Goal: Check status: Check status

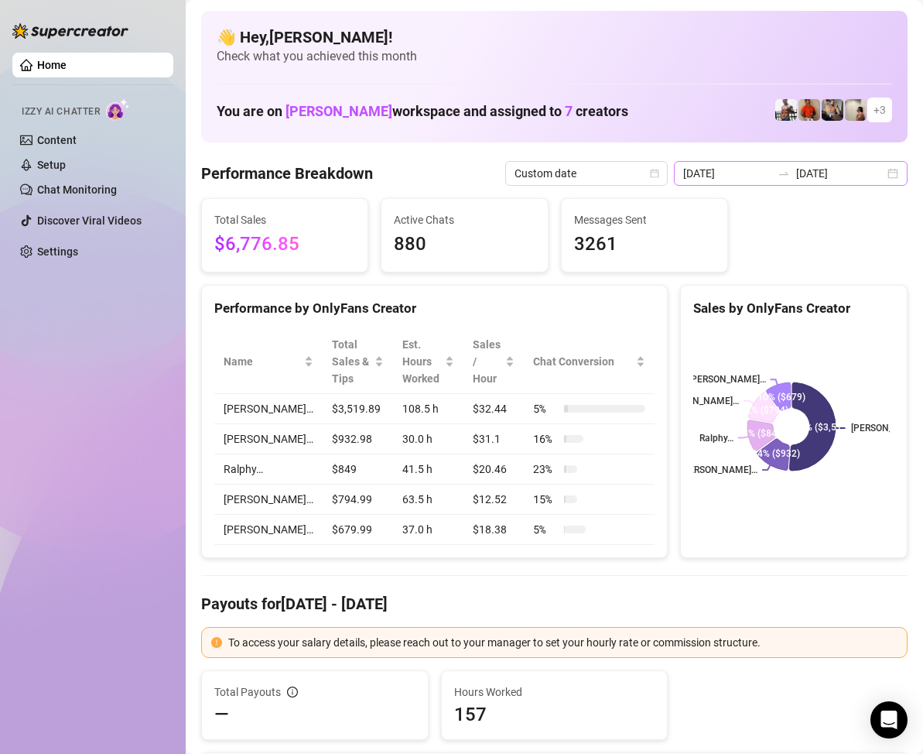
click at [883, 179] on div "[DATE] [DATE]" at bounding box center [791, 173] width 234 height 25
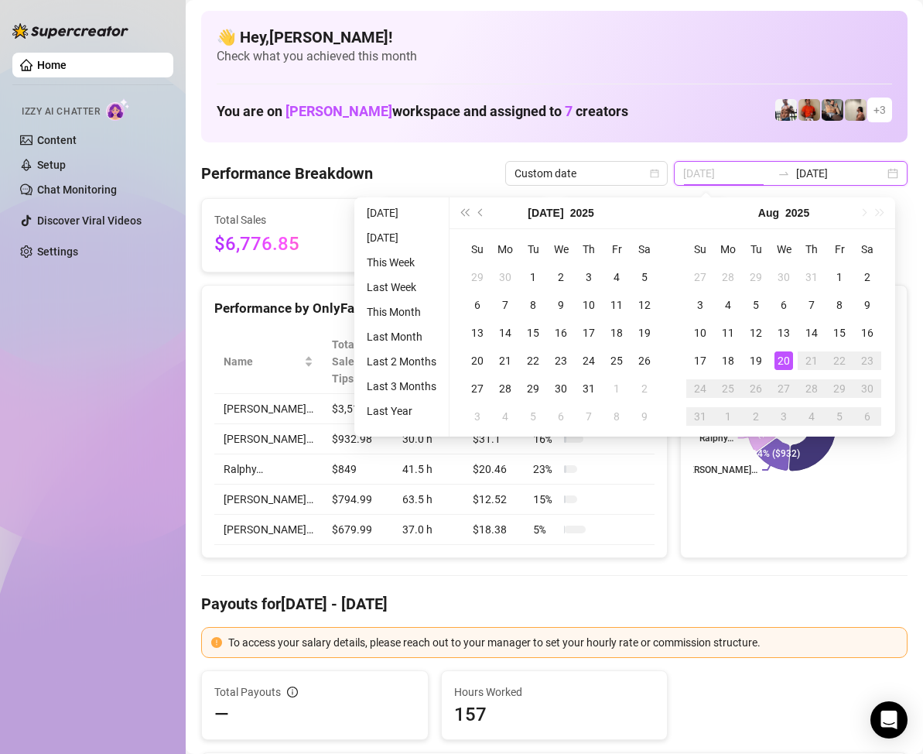
type input "[DATE]"
click at [789, 356] on div "20" at bounding box center [784, 360] width 19 height 19
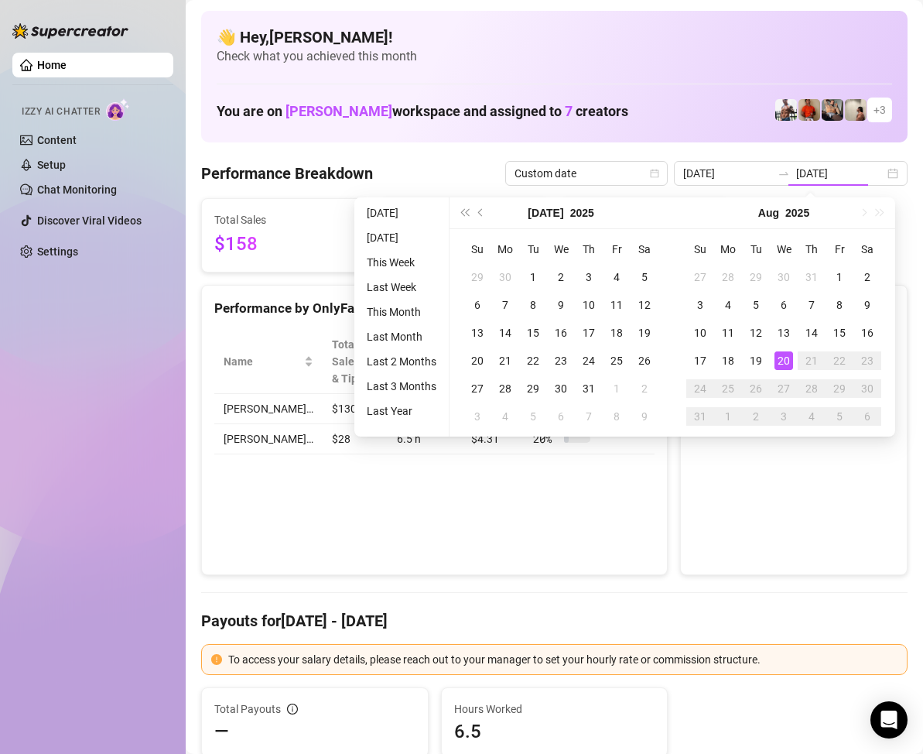
type input "[DATE]"
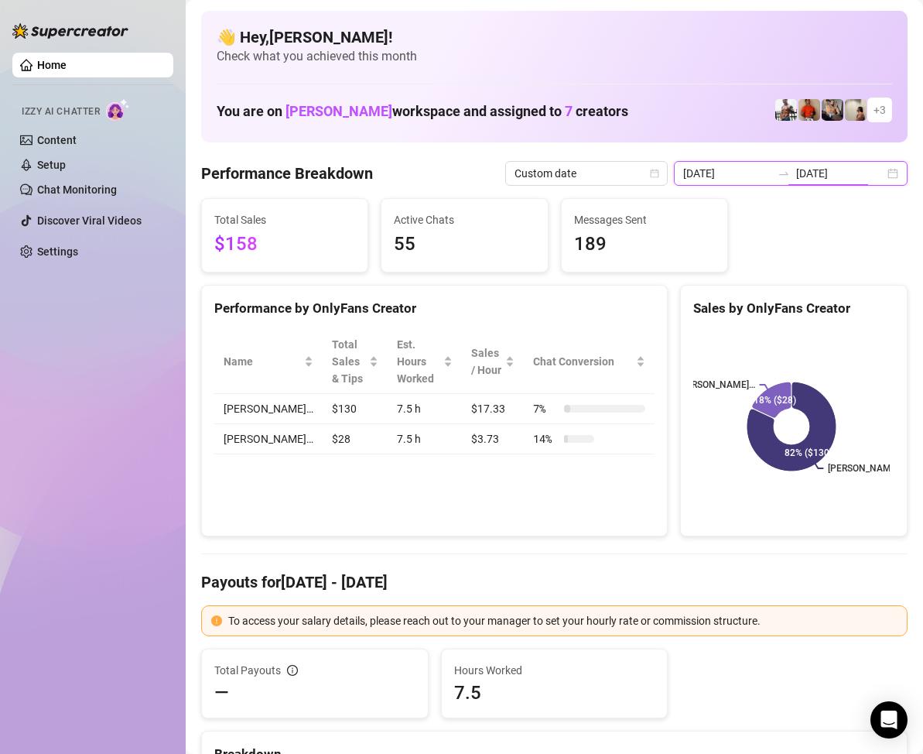
drag, startPoint x: 861, startPoint y: 173, endPoint x: 879, endPoint y: 179, distance: 18.6
click at [862, 173] on input "[DATE]" at bounding box center [840, 173] width 88 height 17
click at [877, 182] on div "[DATE] [DATE]" at bounding box center [791, 173] width 234 height 25
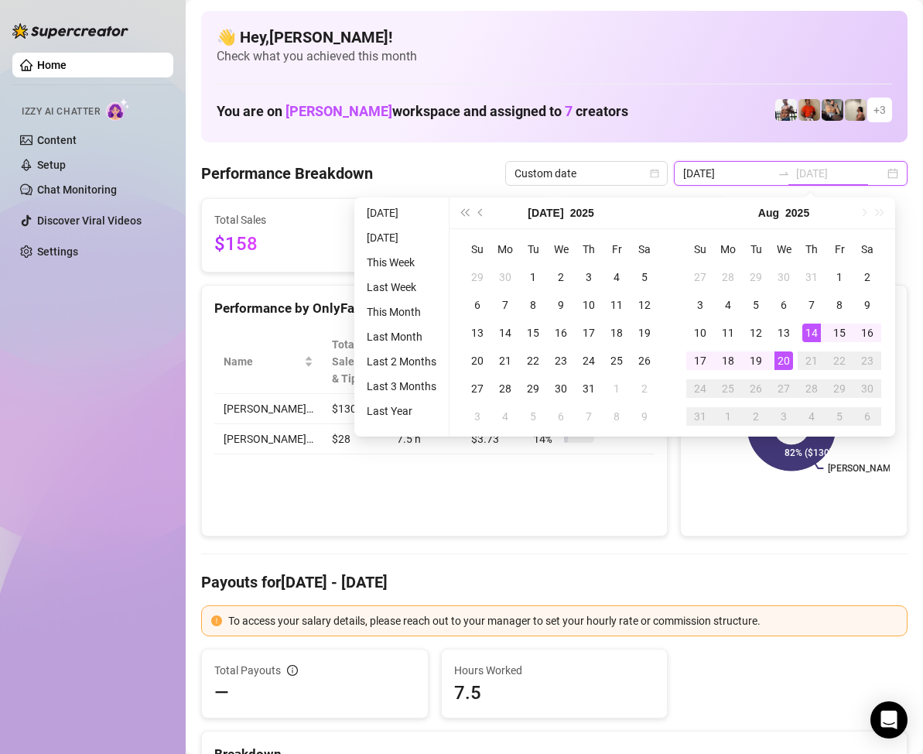
type input "[DATE]"
click at [782, 356] on div "20" at bounding box center [784, 360] width 19 height 19
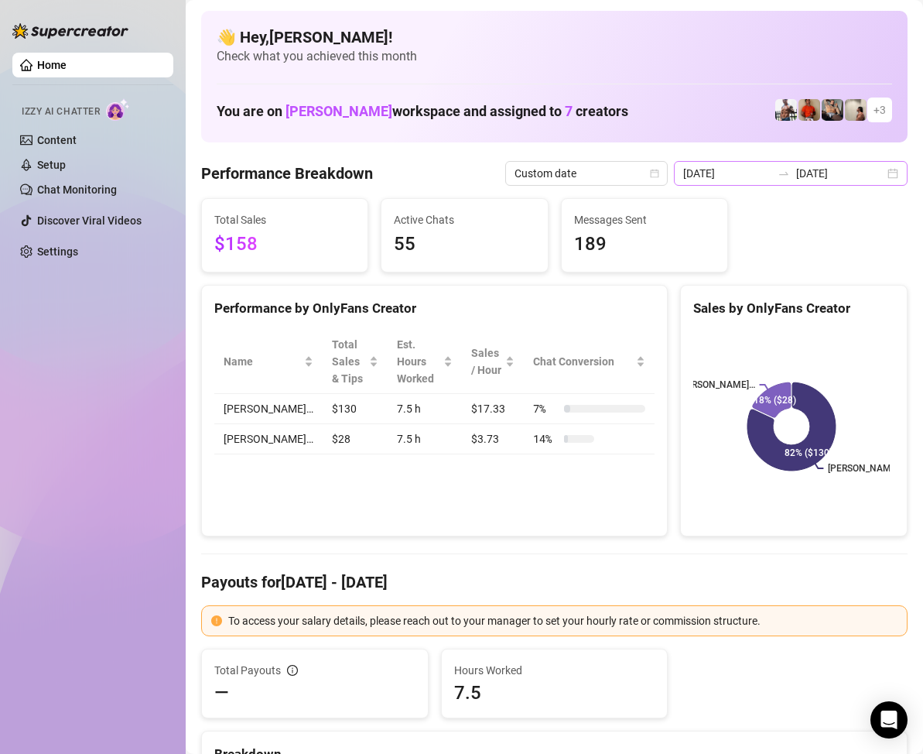
click at [881, 172] on div "[DATE] [DATE]" at bounding box center [791, 173] width 234 height 25
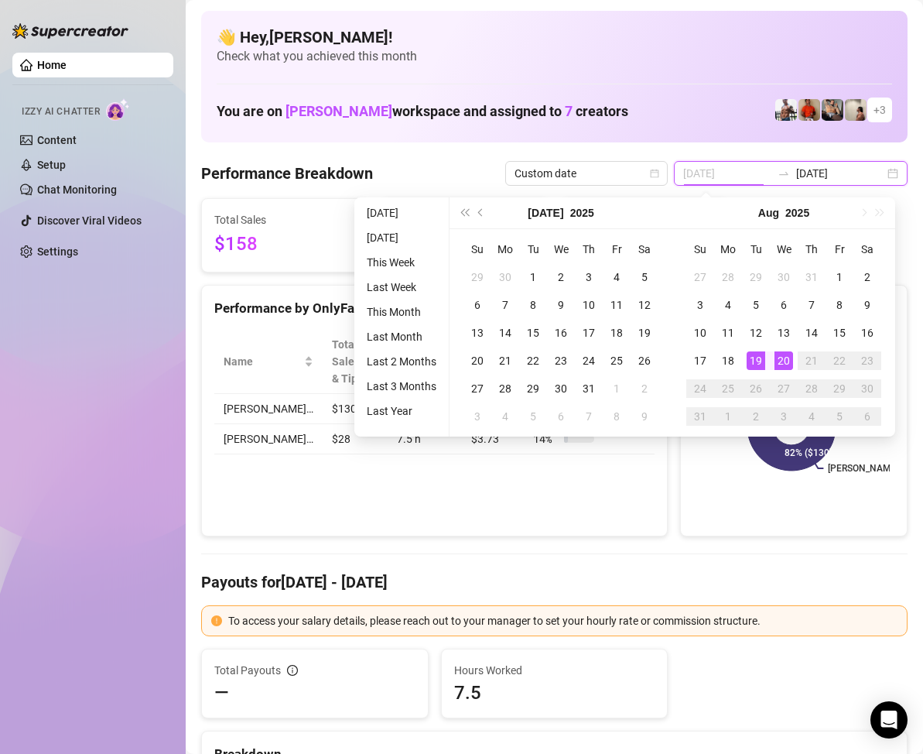
type input "[DATE]"
click at [782, 354] on div "20" at bounding box center [784, 360] width 19 height 19
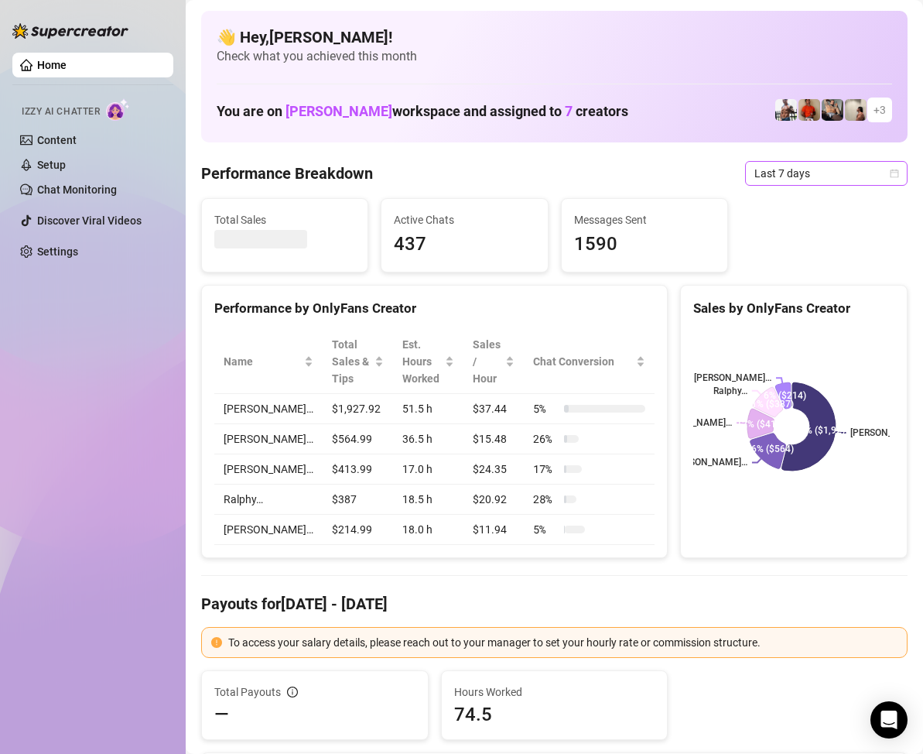
click at [890, 175] on icon "calendar" at bounding box center [894, 173] width 9 height 9
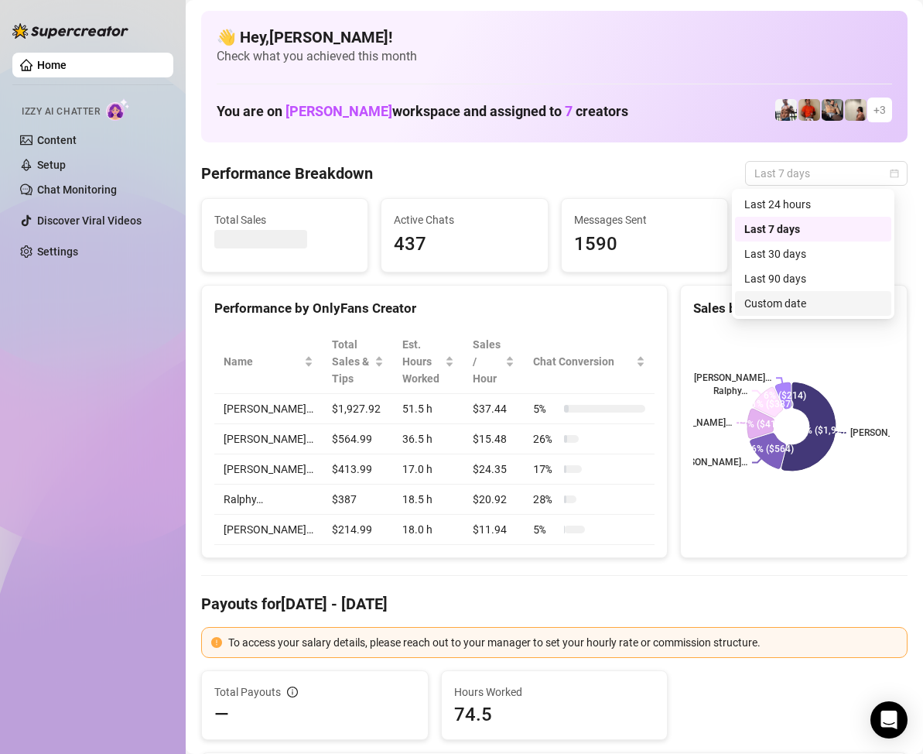
click at [785, 303] on div "Custom date" at bounding box center [813, 303] width 138 height 17
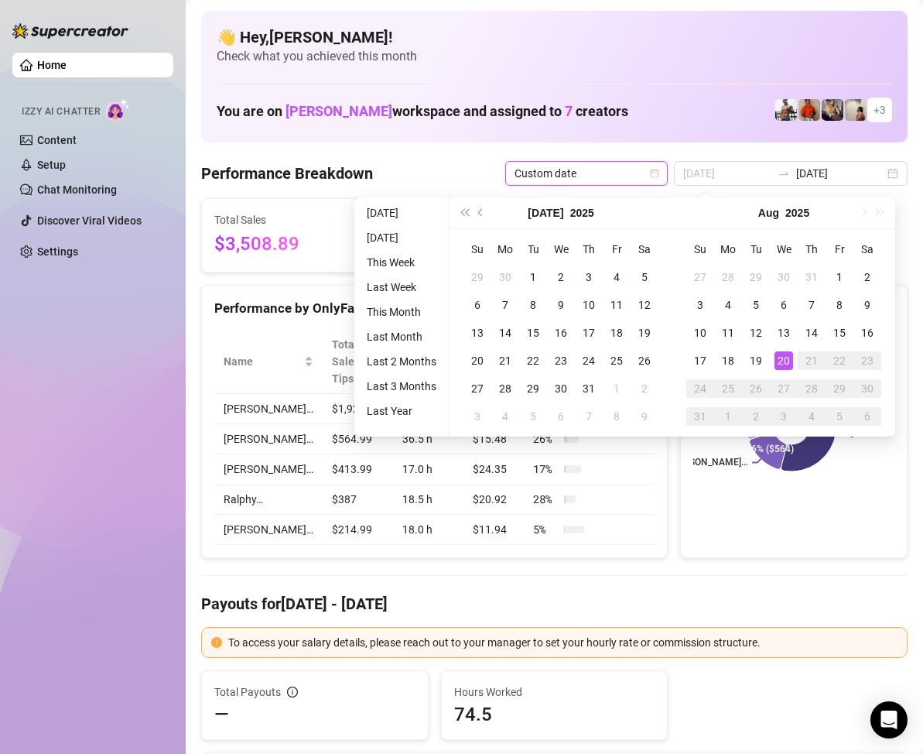
click at [781, 360] on div "20" at bounding box center [784, 360] width 19 height 19
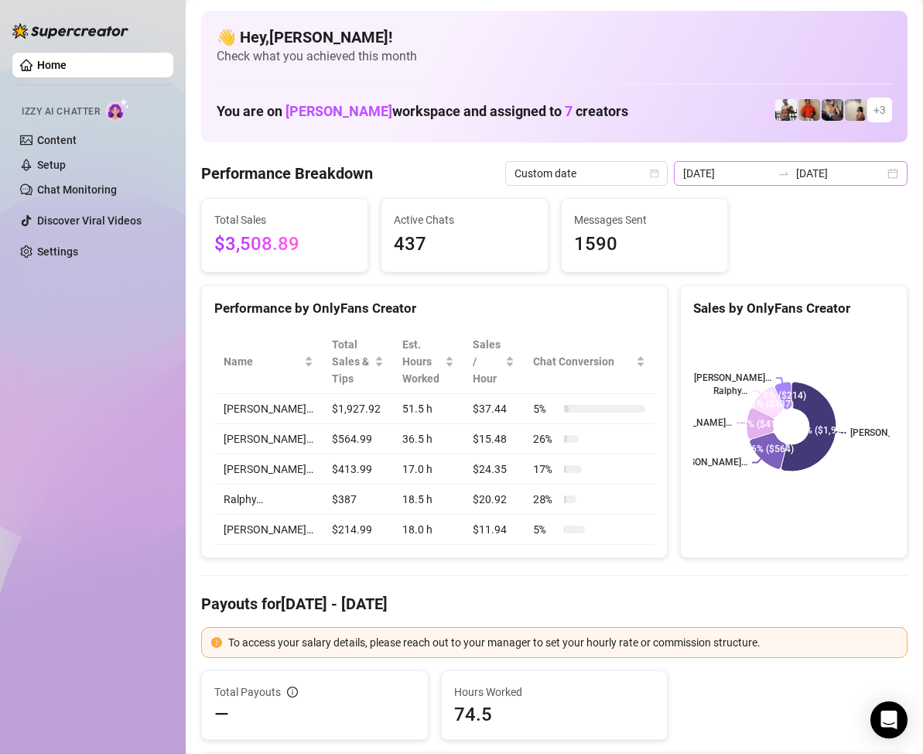
click at [894, 176] on div "2025-08-13 2025-08-20" at bounding box center [791, 173] width 234 height 25
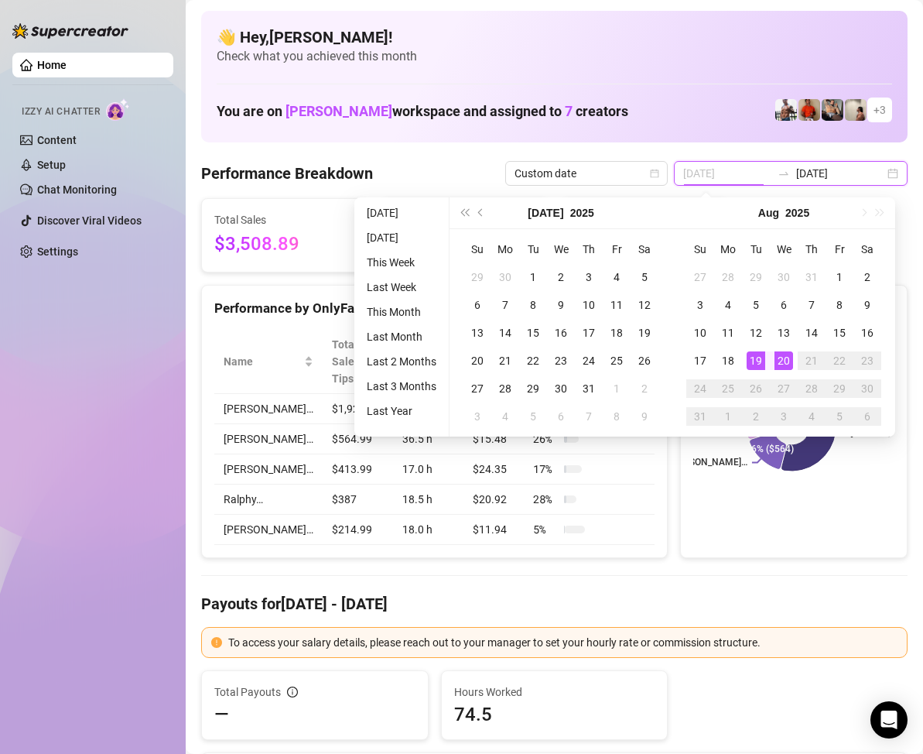
type input "[DATE]"
click at [779, 358] on div "20" at bounding box center [784, 360] width 19 height 19
click at [782, 356] on div "20" at bounding box center [784, 360] width 19 height 19
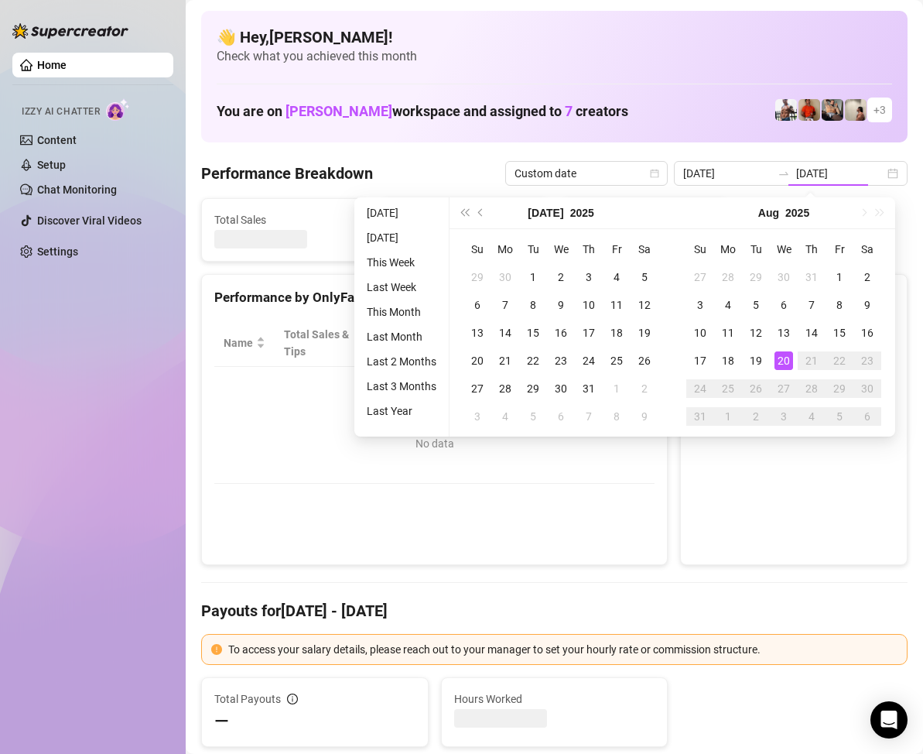
type input "[DATE]"
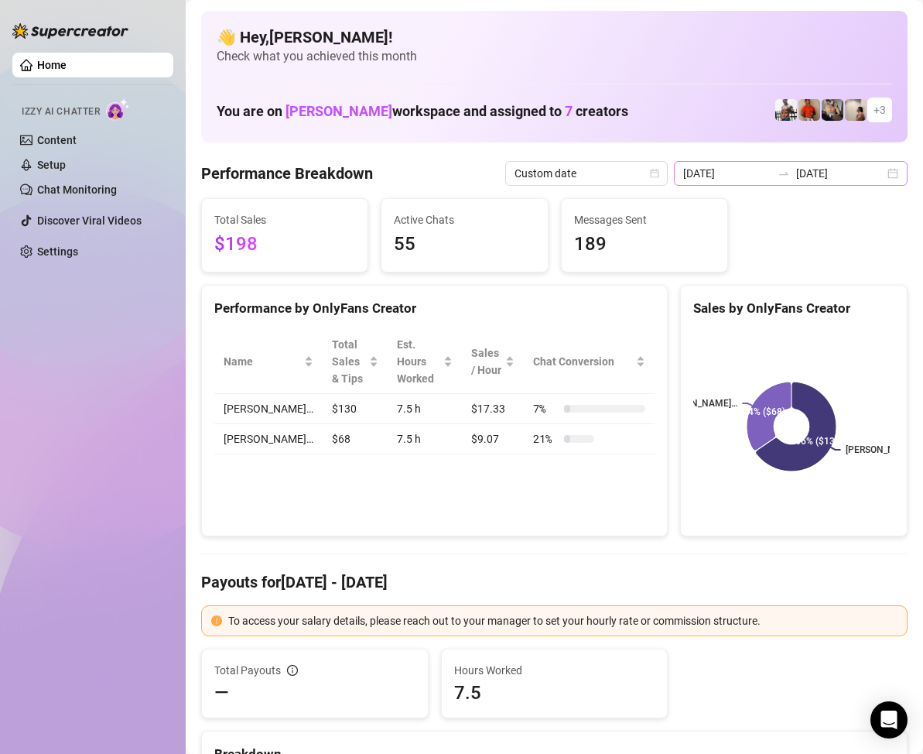
click at [875, 178] on div "[DATE] [DATE]" at bounding box center [791, 173] width 234 height 25
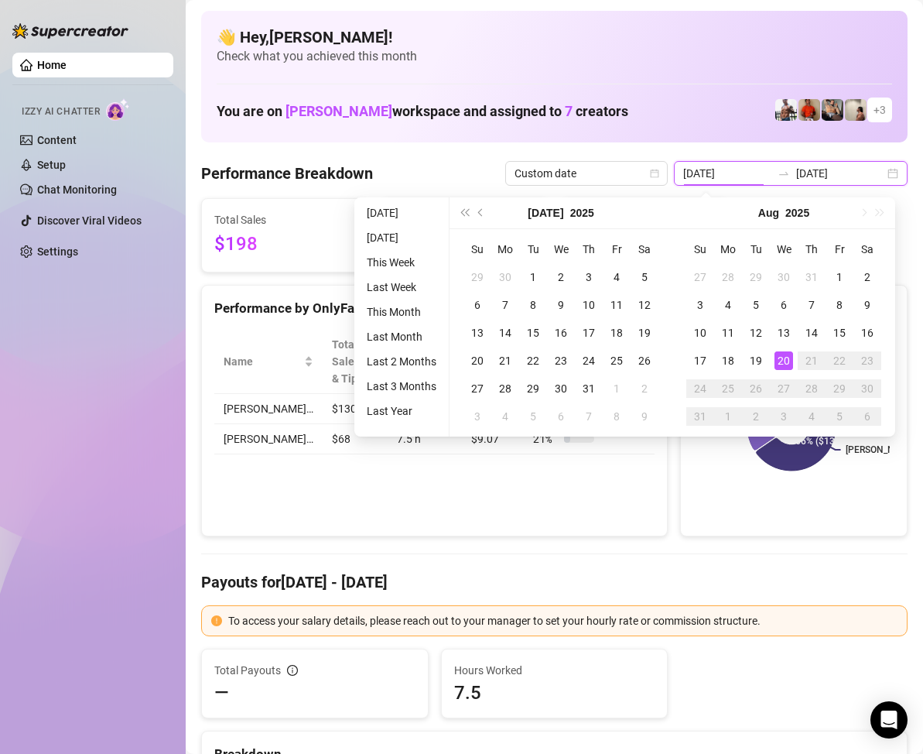
click at [881, 173] on div "[DATE] [DATE]" at bounding box center [791, 173] width 234 height 25
click at [582, 390] on div "31" at bounding box center [589, 388] width 19 height 19
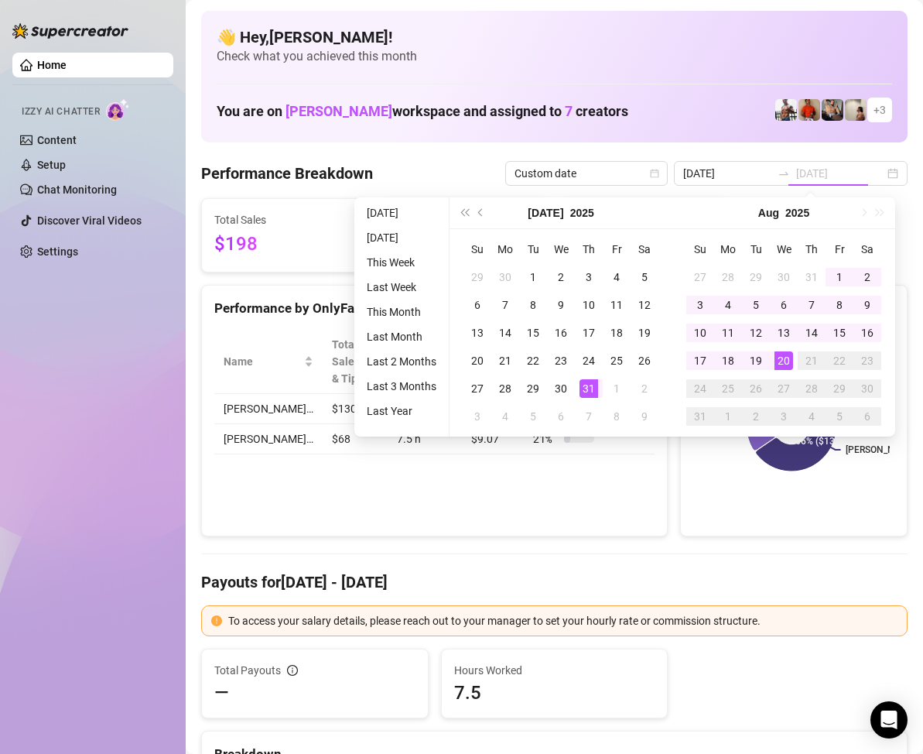
click at [788, 358] on div "20" at bounding box center [784, 360] width 19 height 19
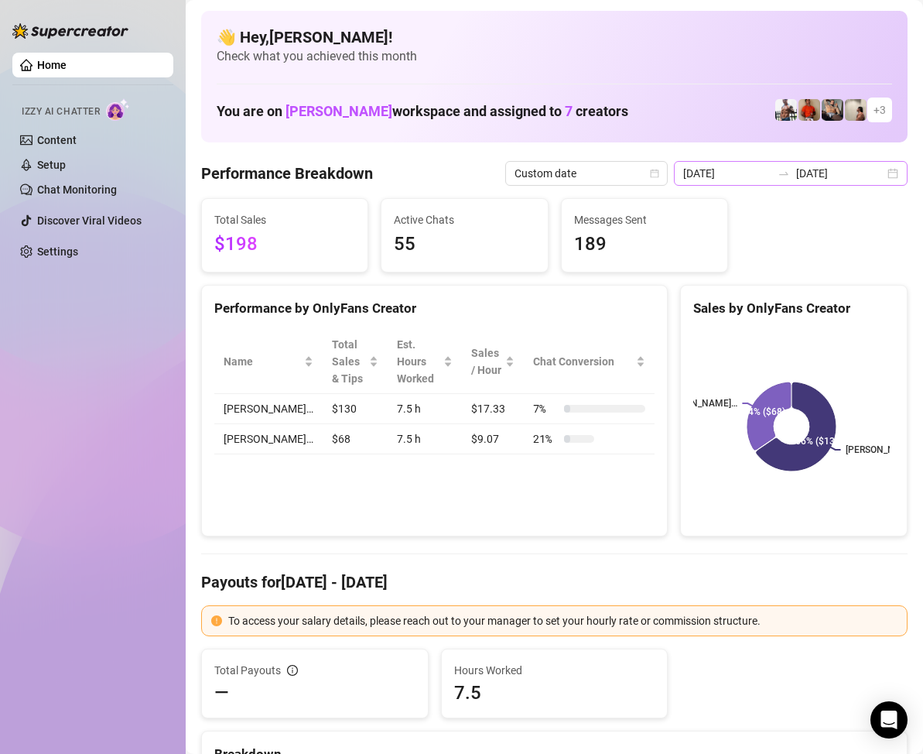
click at [879, 172] on div "[DATE] [DATE]" at bounding box center [791, 173] width 234 height 25
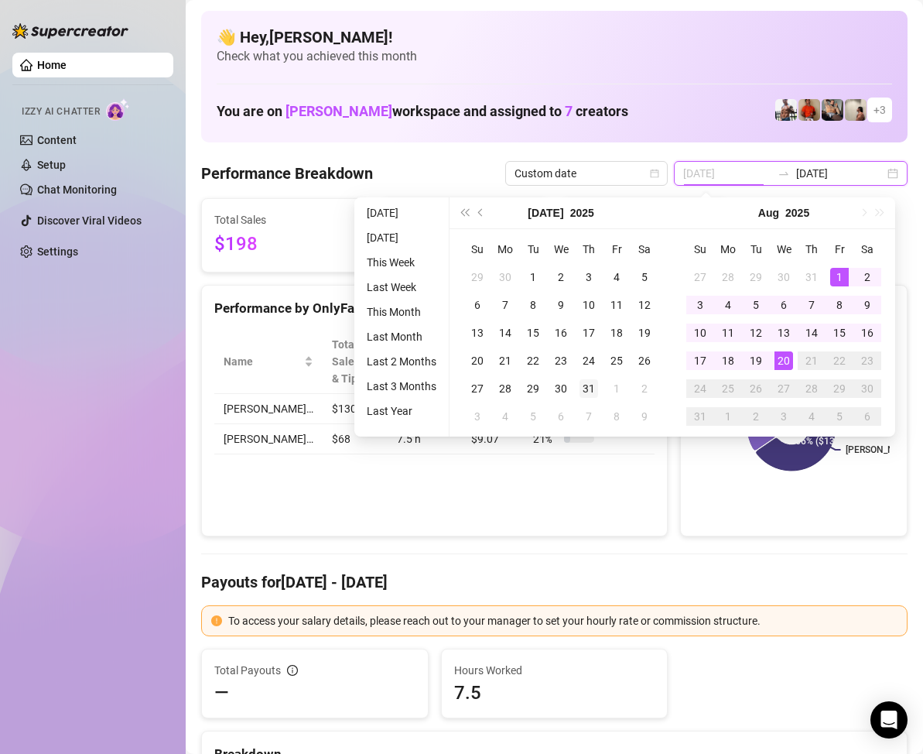
type input "[DATE]"
click at [589, 387] on div "31" at bounding box center [589, 388] width 19 height 19
type input "[DATE]"
click at [789, 357] on div "20" at bounding box center [784, 360] width 19 height 19
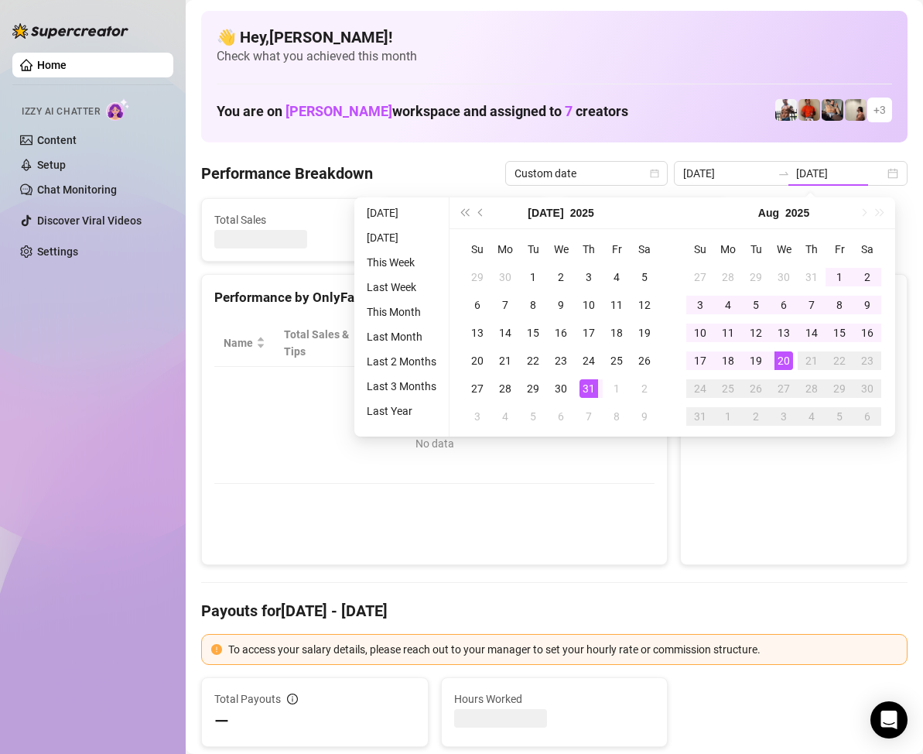
type input "[DATE]"
